Goal: Task Accomplishment & Management: Manage account settings

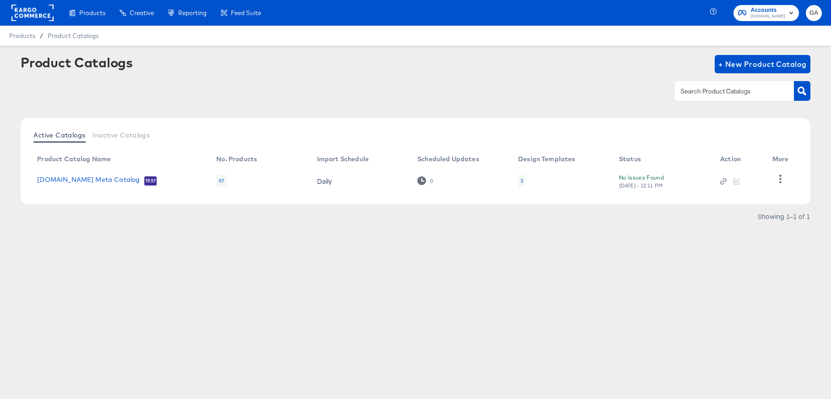
click at [22, 16] on rect at bounding box center [32, 13] width 42 height 16
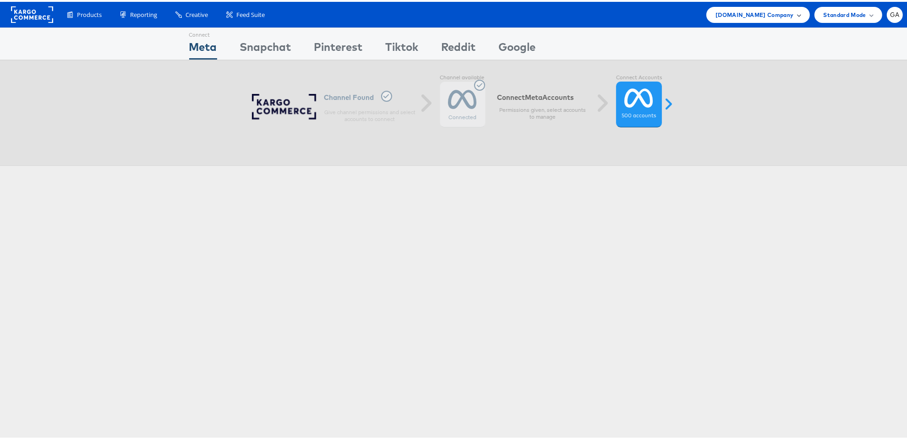
click at [764, 7] on div "Cars.com Company" at bounding box center [757, 13] width 103 height 16
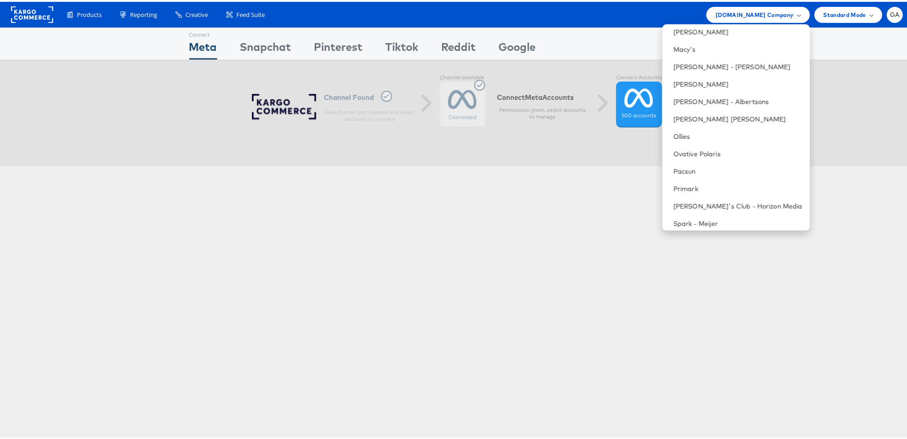
scroll to position [790, 0]
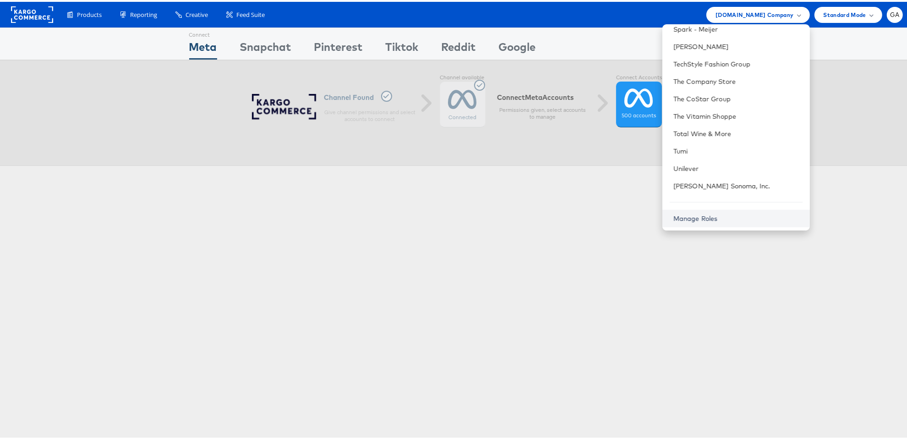
click at [718, 216] on link "Manage Roles" at bounding box center [695, 217] width 44 height 8
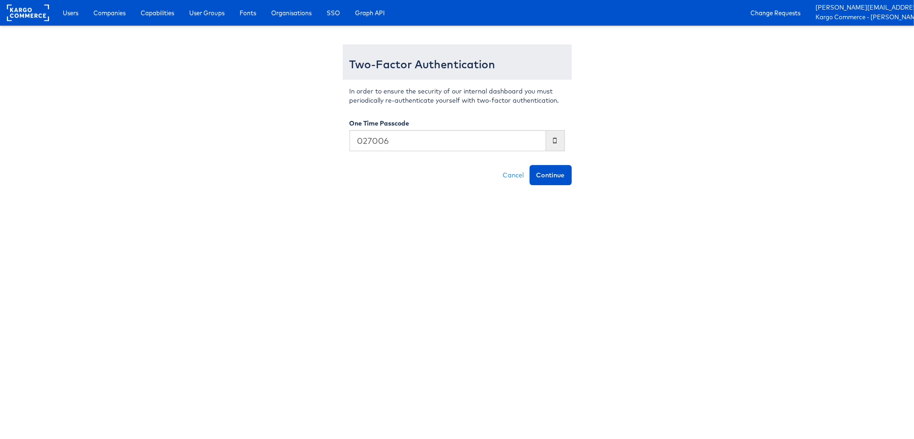
type input "027006"
click at [529, 165] on button "Continue" at bounding box center [550, 175] width 42 height 20
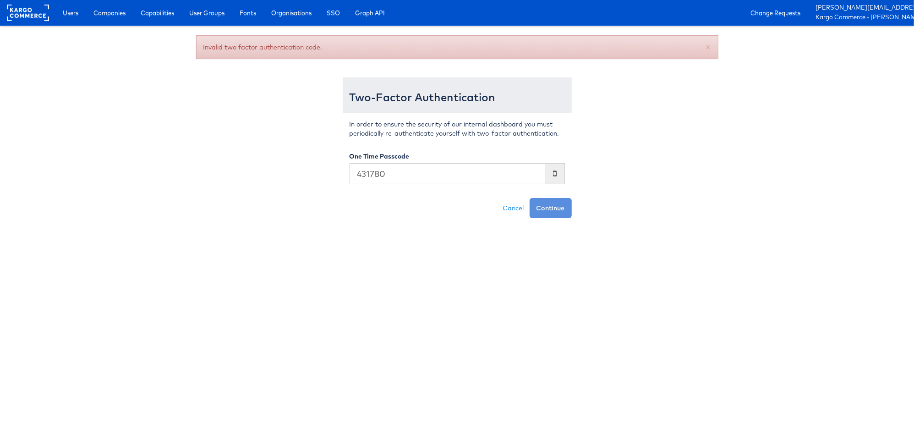
type input "431780"
click at [529, 198] on button "Continue" at bounding box center [550, 208] width 42 height 20
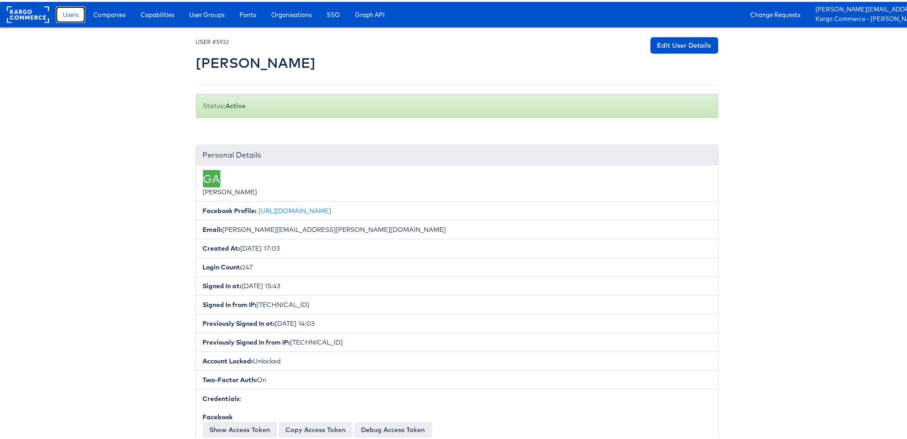
click at [72, 17] on link "Users" at bounding box center [70, 13] width 29 height 16
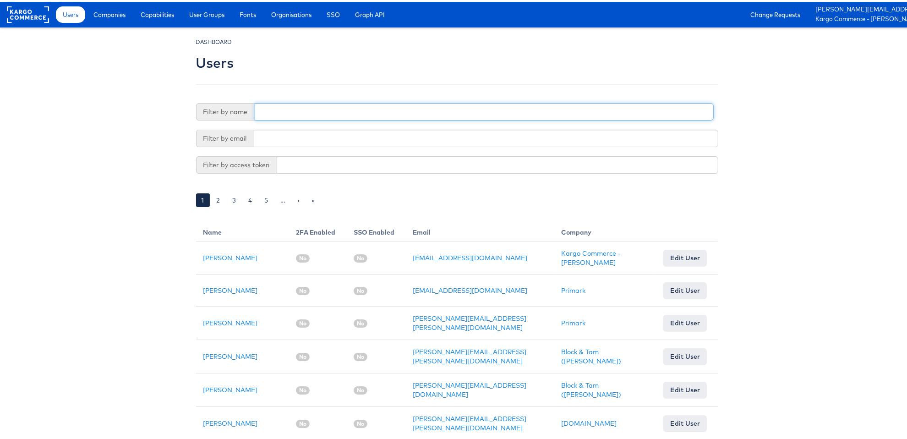
click at [324, 107] on input "text" at bounding box center [484, 109] width 459 height 17
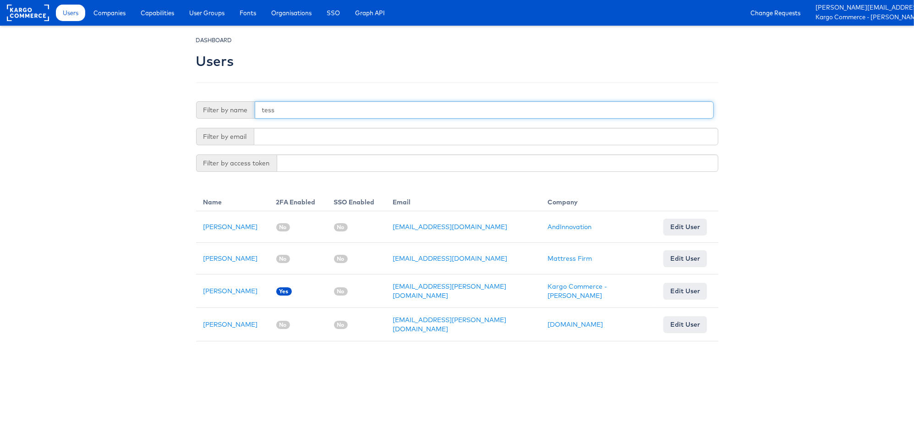
type input "tess"
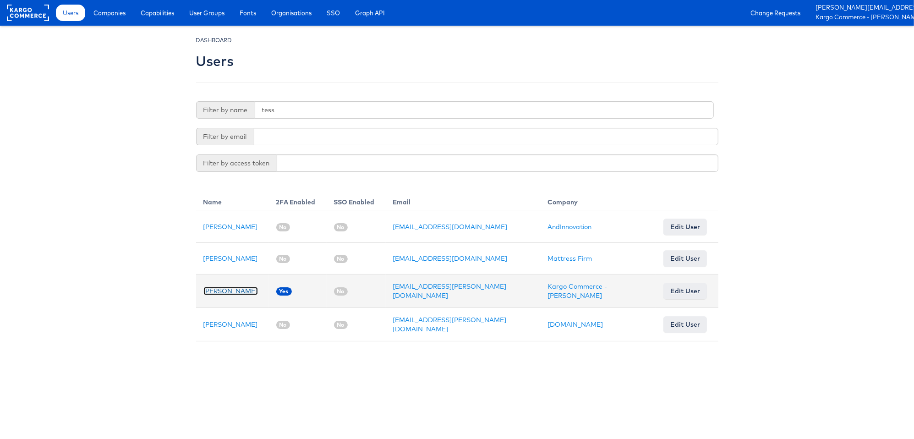
click at [217, 289] on link "Tess Jose" at bounding box center [230, 291] width 55 height 8
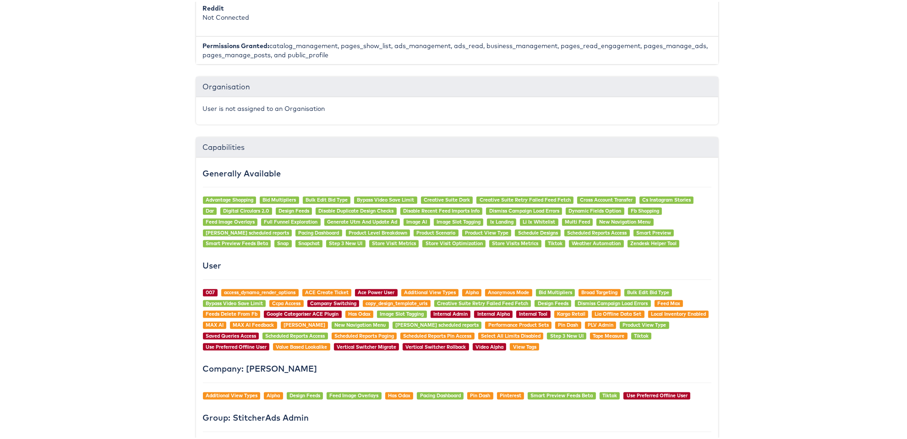
scroll to position [962, 0]
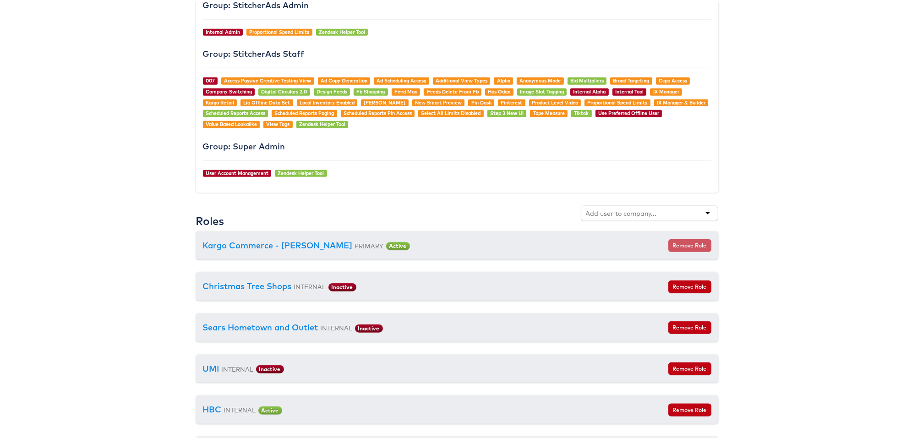
click at [633, 207] on input "text" at bounding box center [622, 211] width 72 height 9
type input "c"
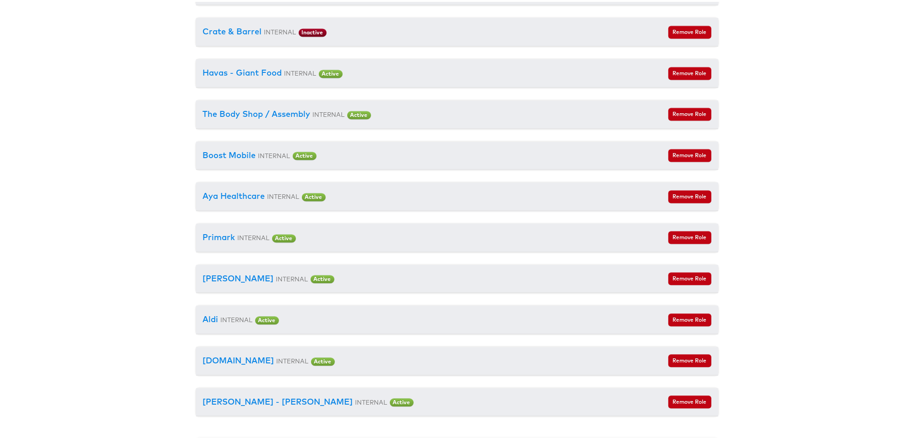
scroll to position [5567, 0]
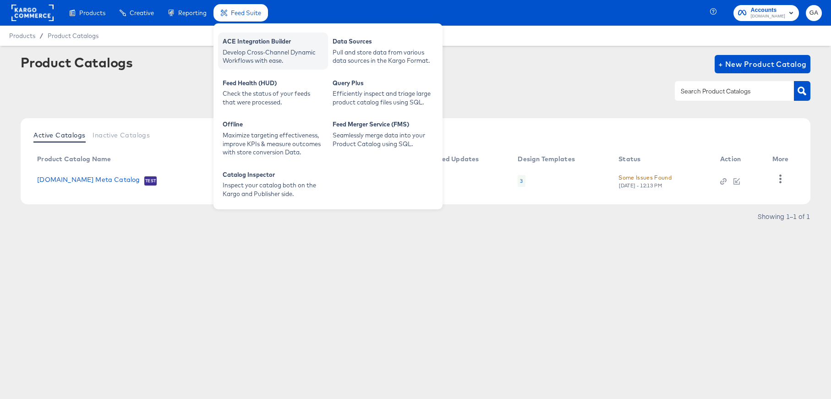
click at [284, 51] on div "Develop Cross-Channel Dynamic Workflows with ease." at bounding box center [273, 56] width 101 height 17
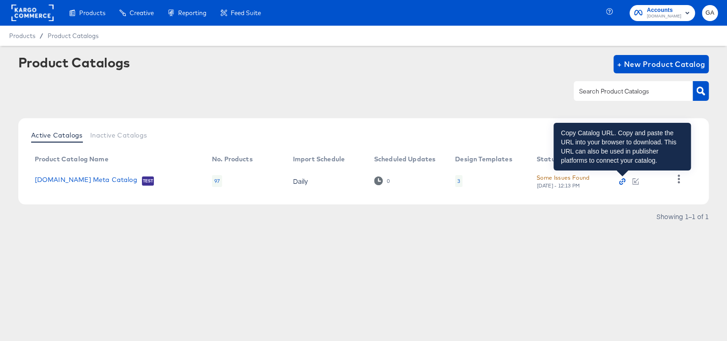
click at [621, 180] on icon "button" at bounding box center [622, 181] width 6 height 6
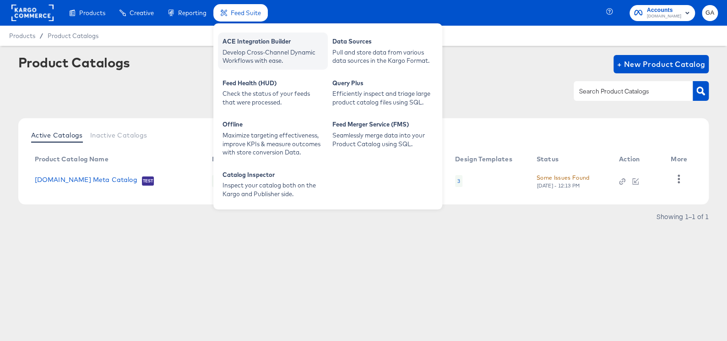
click at [260, 43] on div "ACE Integration Builder" at bounding box center [273, 42] width 101 height 11
